Goal: Task Accomplishment & Management: Complete application form

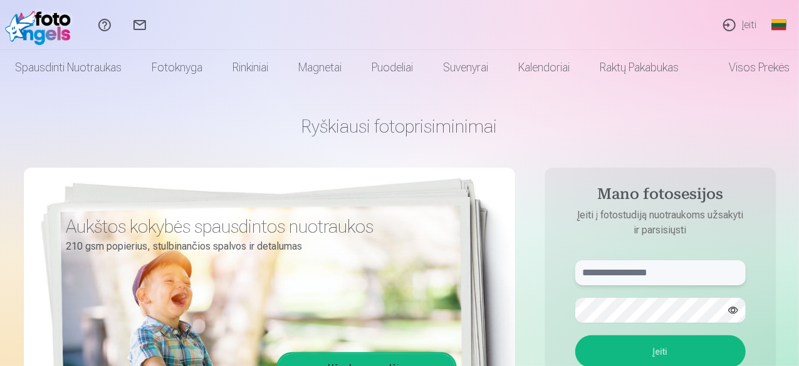
click at [670, 267] on input "text" at bounding box center [660, 273] width 170 height 25
type input "**********"
click at [736, 310] on button "button" at bounding box center [733, 311] width 24 height 24
click at [670, 344] on button "Įeiti" at bounding box center [660, 352] width 170 height 33
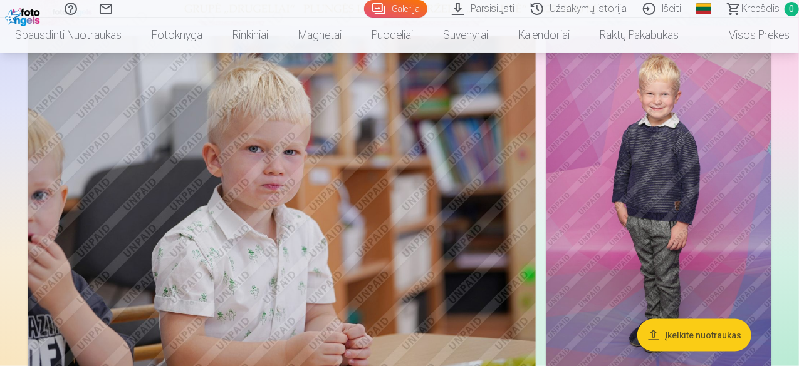
scroll to position [626, 0]
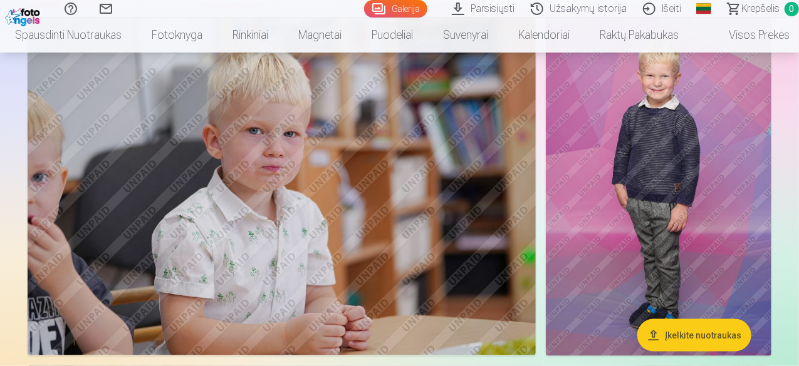
click at [665, 244] on img at bounding box center [658, 187] width 225 height 339
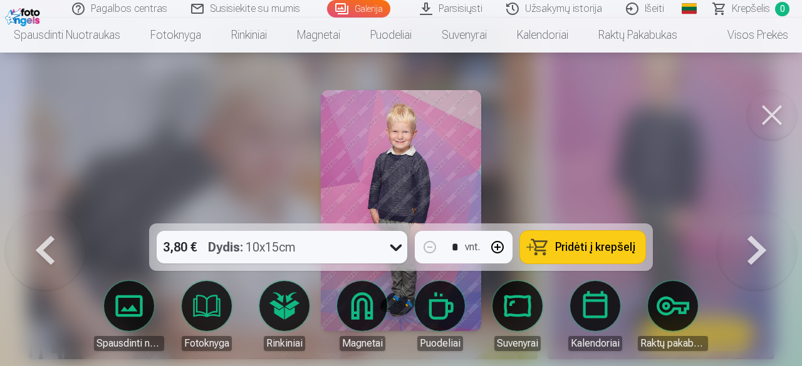
click at [396, 159] on img at bounding box center [401, 210] width 161 height 241
click at [767, 211] on button at bounding box center [757, 210] width 80 height 1
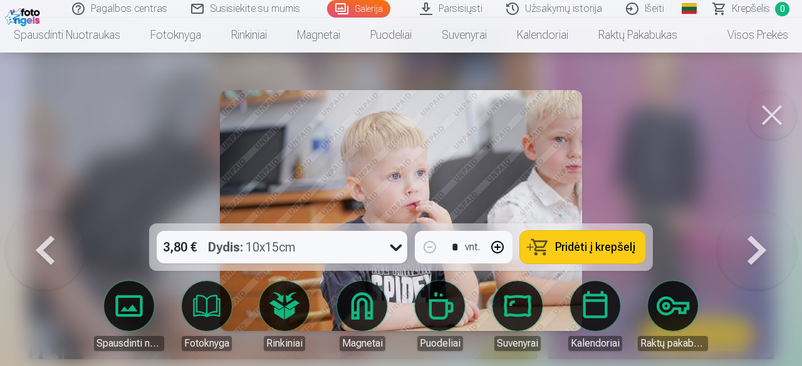
click at [767, 211] on button at bounding box center [757, 210] width 80 height 1
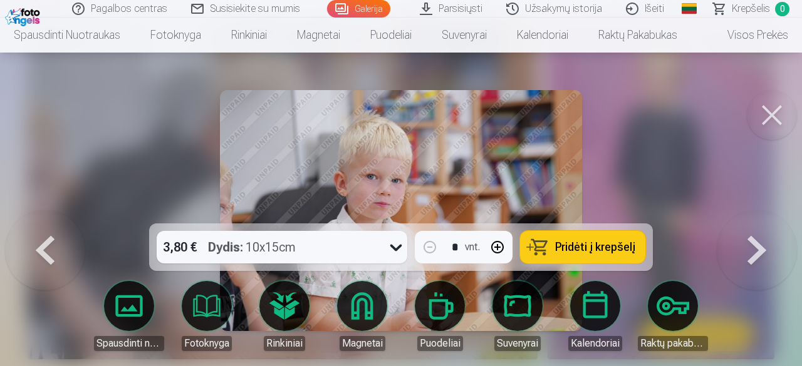
click at [767, 211] on button at bounding box center [757, 210] width 80 height 1
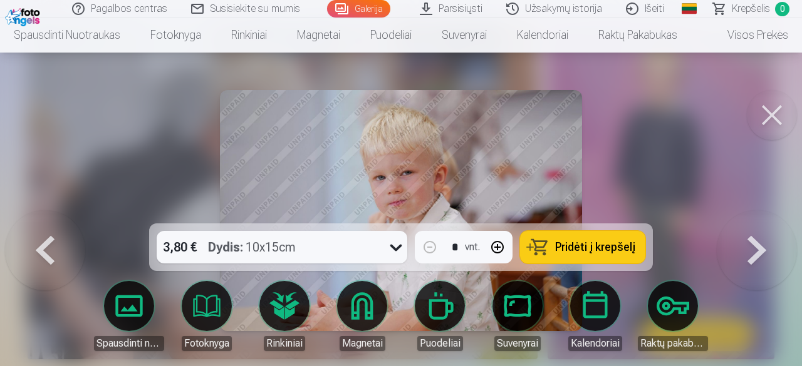
click at [774, 116] on button at bounding box center [772, 115] width 50 height 50
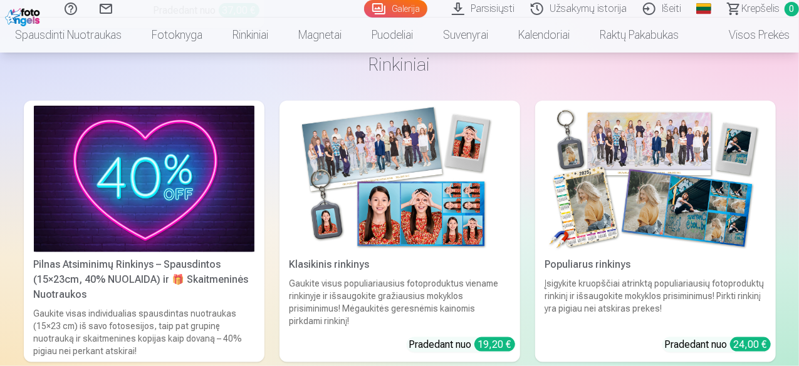
scroll to position [7892, 0]
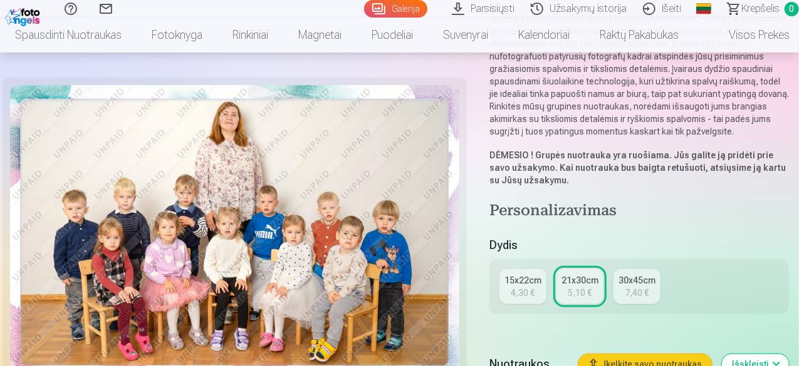
scroll to position [188, 0]
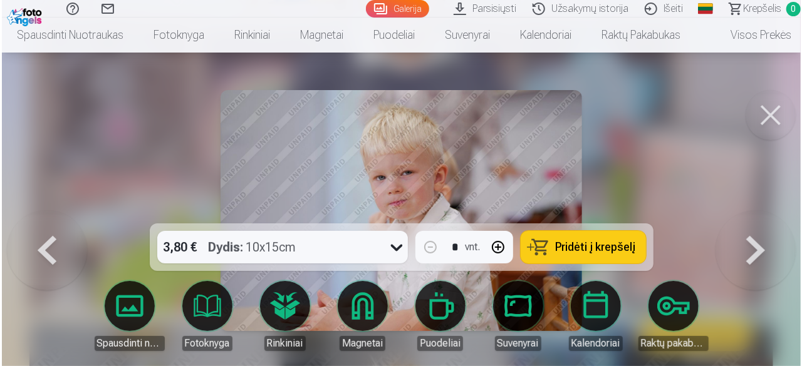
scroll to position [626, 0]
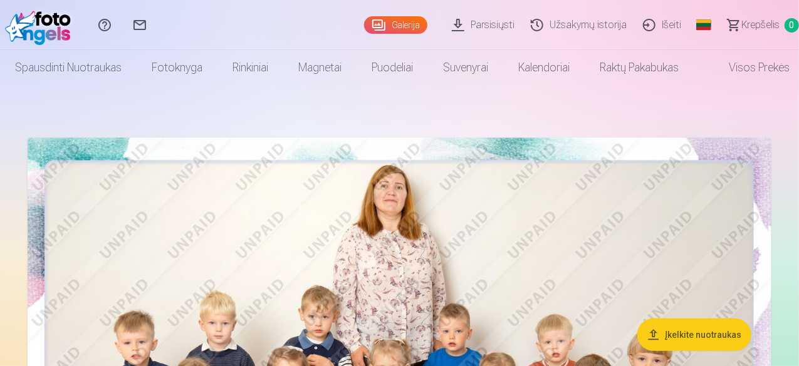
click at [653, 25] on link "Išeiti" at bounding box center [663, 25] width 54 height 50
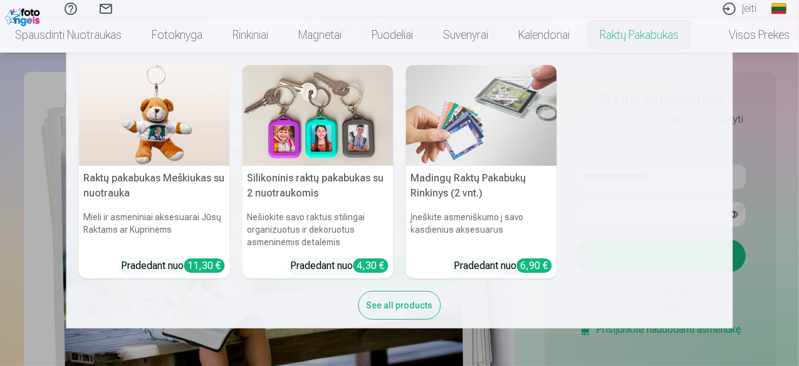
scroll to position [125, 0]
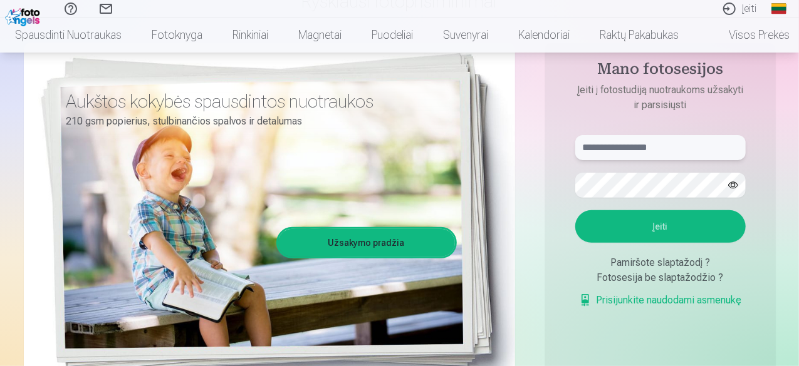
click at [670, 147] on input "text" at bounding box center [660, 147] width 170 height 25
type input "**********"
click at [673, 226] on button "Įeiti" at bounding box center [660, 226] width 170 height 33
click at [733, 187] on button "button" at bounding box center [733, 185] width 24 height 24
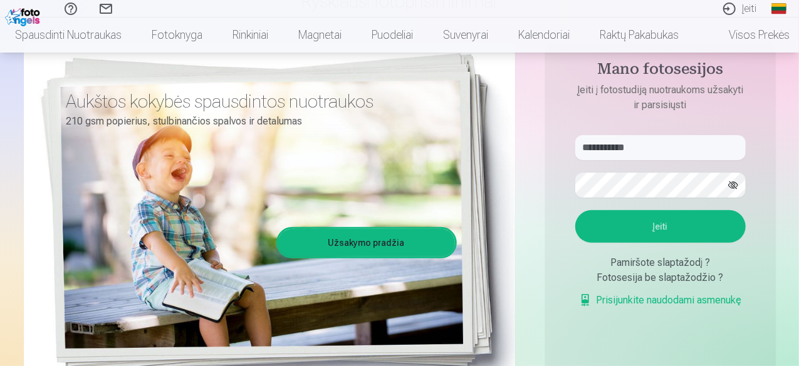
click at [651, 222] on button "Įeiti" at bounding box center [660, 226] width 170 height 33
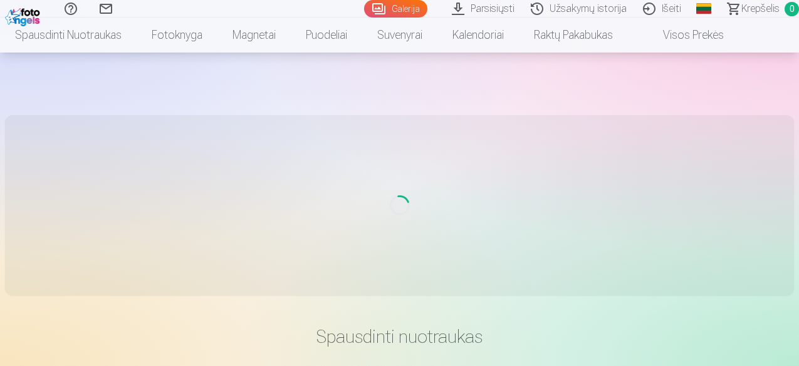
scroll to position [111, 0]
